Goal: Book appointment/travel/reservation

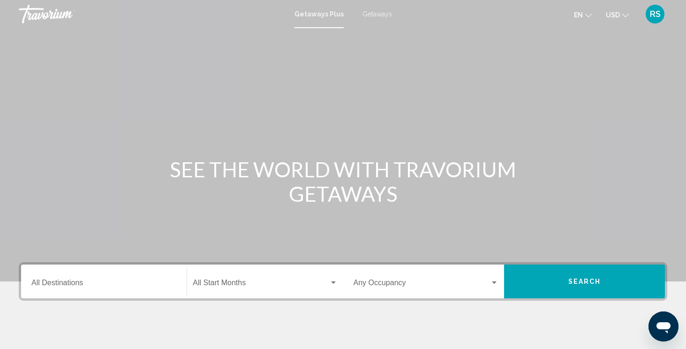
click at [374, 12] on span "Getaways" at bounding box center [377, 14] width 30 height 8
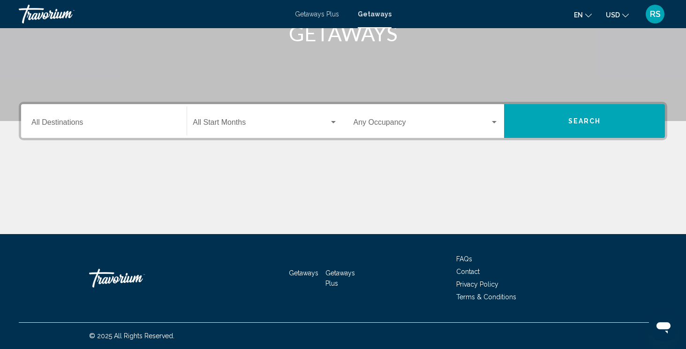
scroll to position [160, 0]
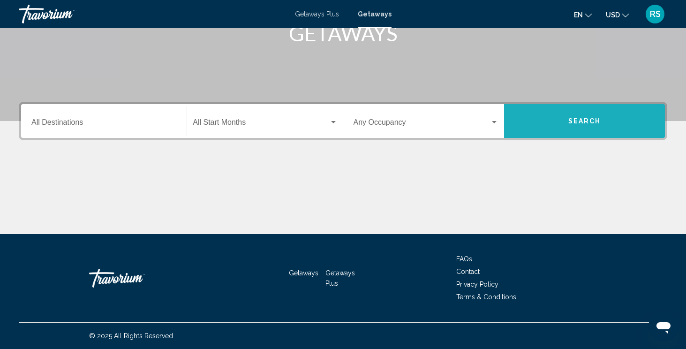
click at [547, 118] on button "Search" at bounding box center [584, 121] width 161 height 34
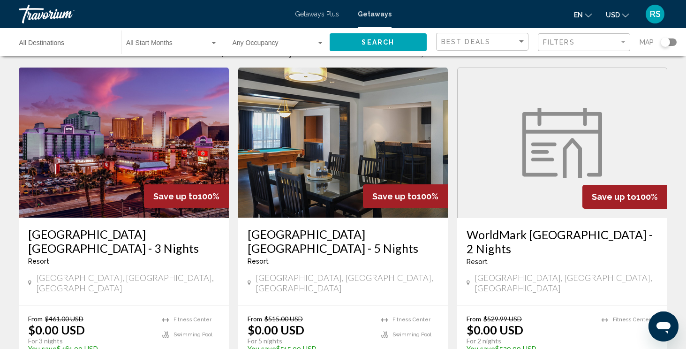
scroll to position [37, 0]
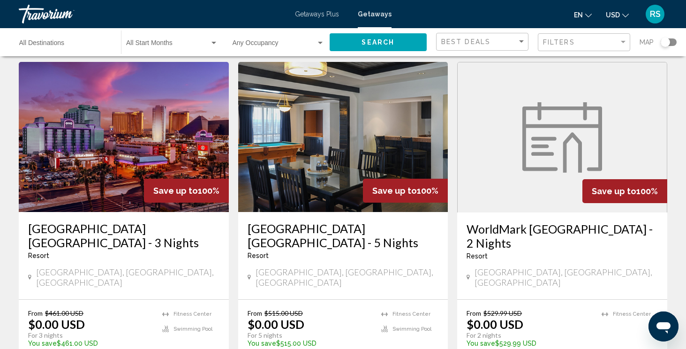
click at [370, 12] on span "Getaways" at bounding box center [375, 14] width 34 height 8
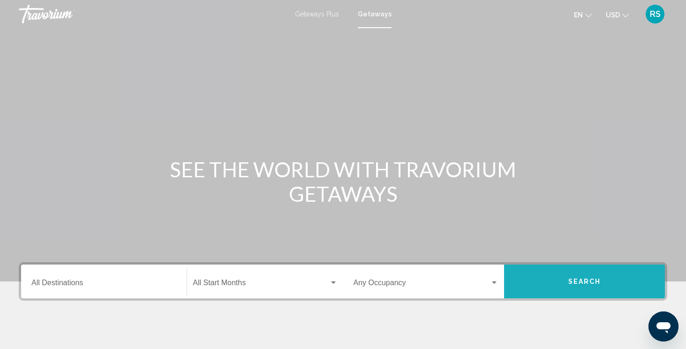
click at [576, 278] on span "Search" at bounding box center [584, 282] width 33 height 8
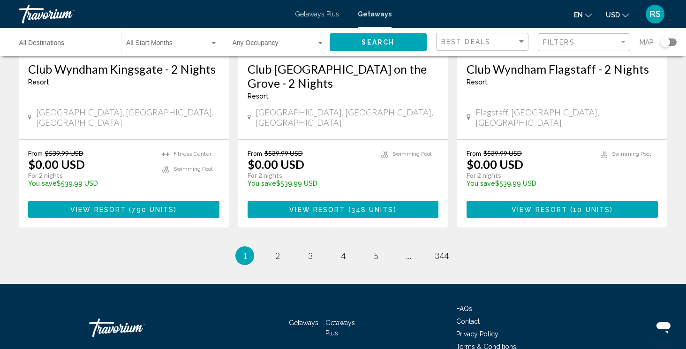
scroll to position [1213, 0]
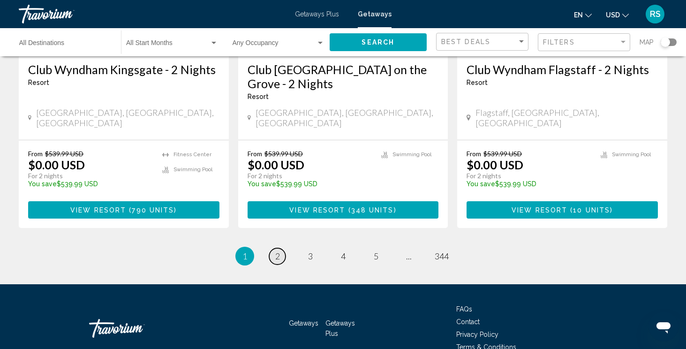
click at [279, 251] on span "2" at bounding box center [277, 256] width 5 height 10
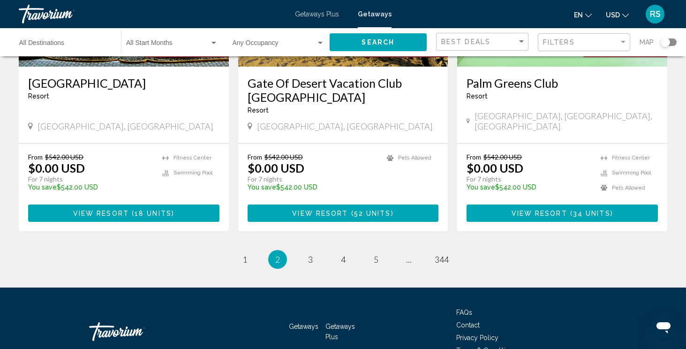
scroll to position [1199, 0]
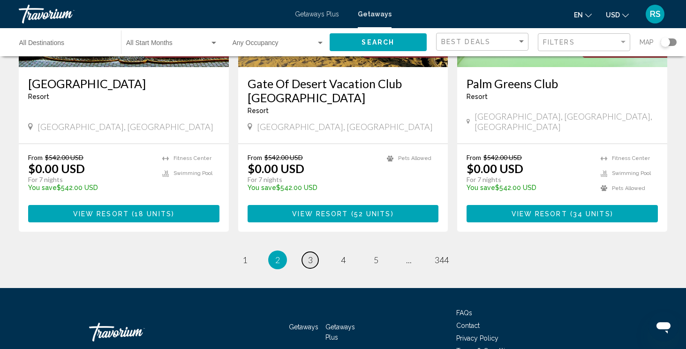
click at [308, 255] on span "3" at bounding box center [310, 260] width 5 height 10
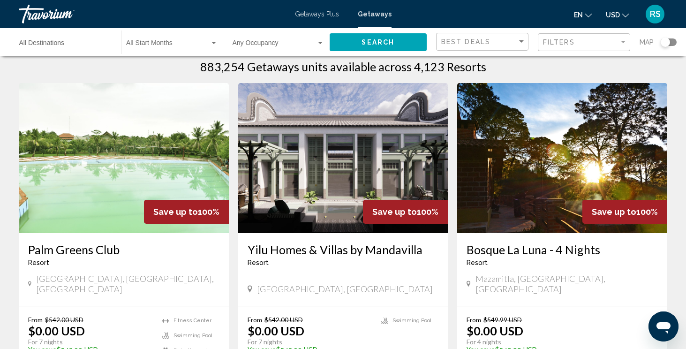
scroll to position [30, 0]
